Goal: Check status: Check status

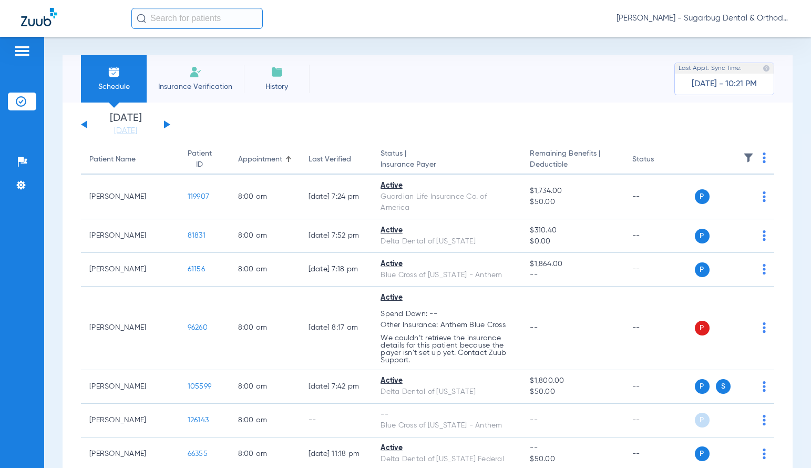
drag, startPoint x: 167, startPoint y: 121, endPoint x: 166, endPoint y: 127, distance: 5.9
click at [167, 123] on div "[DATE] [DATE] [DATE] [DATE] [DATE] [DATE] [DATE] [DATE] [DATE] [DATE] [DATE] [D…" at bounding box center [125, 124] width 89 height 23
click at [166, 127] on button at bounding box center [167, 124] width 6 height 8
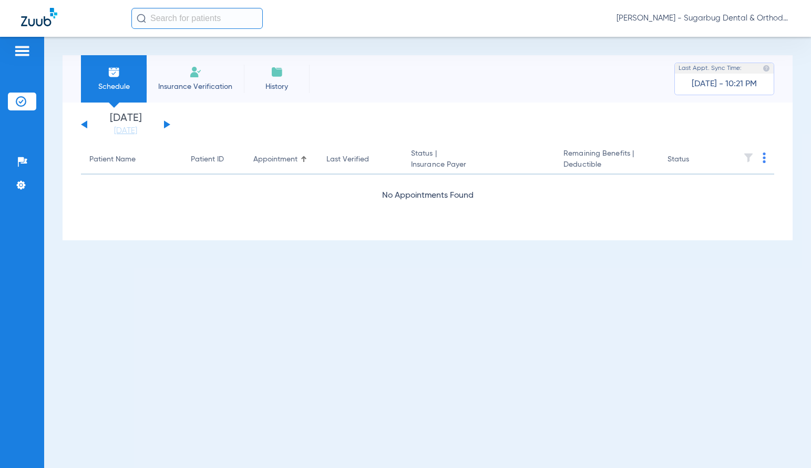
click at [166, 127] on button at bounding box center [167, 124] width 6 height 8
